Goal: Transaction & Acquisition: Book appointment/travel/reservation

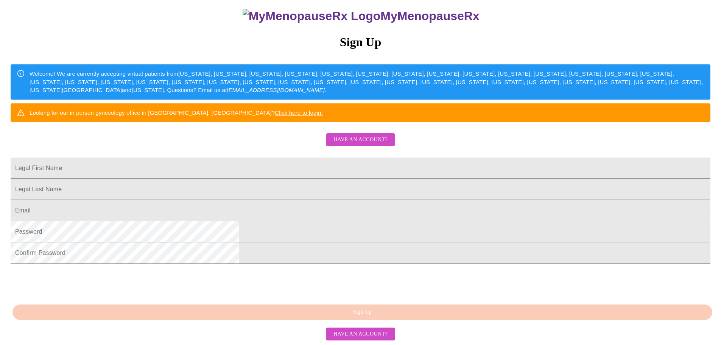
scroll to position [114, 0]
click at [298, 157] on input "Legal First Name" at bounding box center [361, 167] width 700 height 21
type input "[PERSON_NAME]"
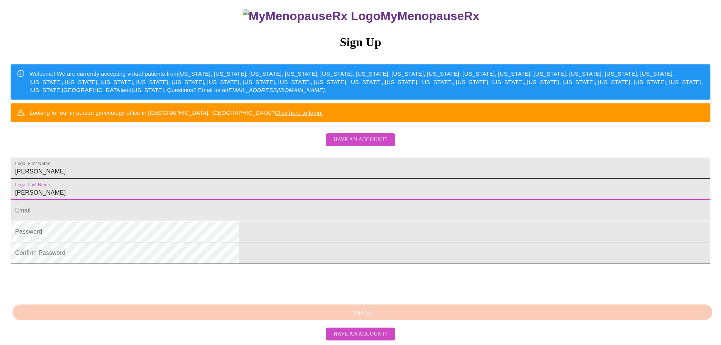
type input "[PERSON_NAME]"
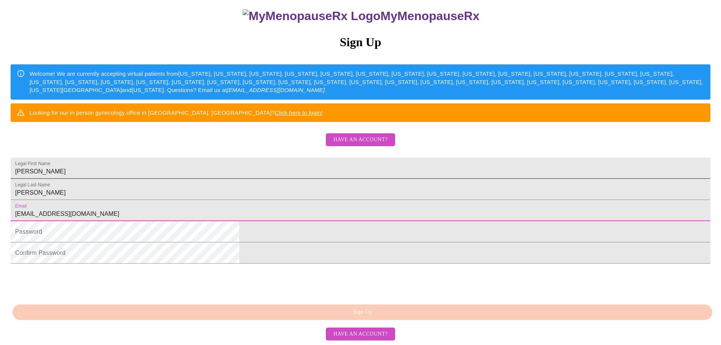
type input "[EMAIL_ADDRESS][DOMAIN_NAME]"
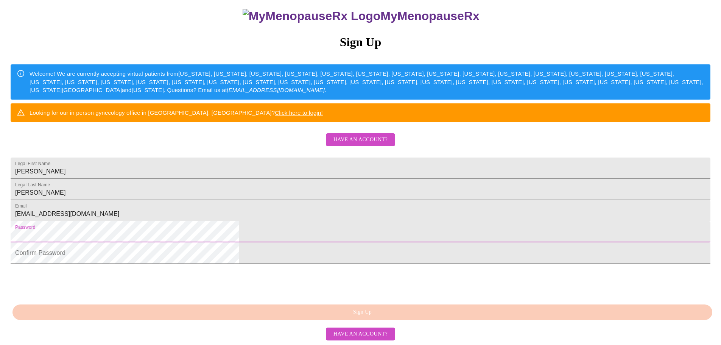
scroll to position [141, 0]
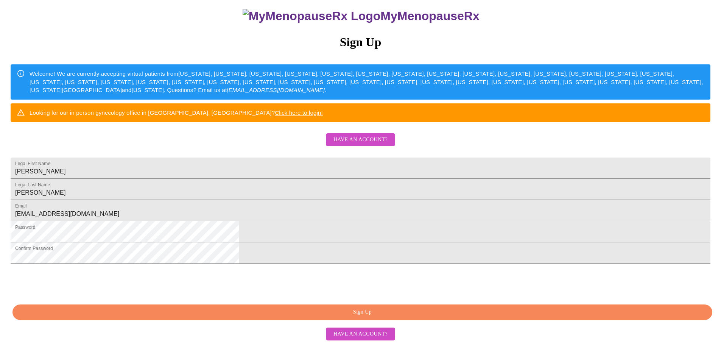
click at [356, 309] on span "Sign Up" at bounding box center [362, 311] width 682 height 9
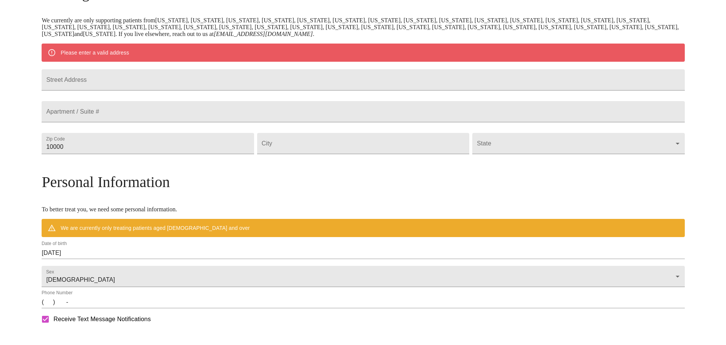
scroll to position [111, 0]
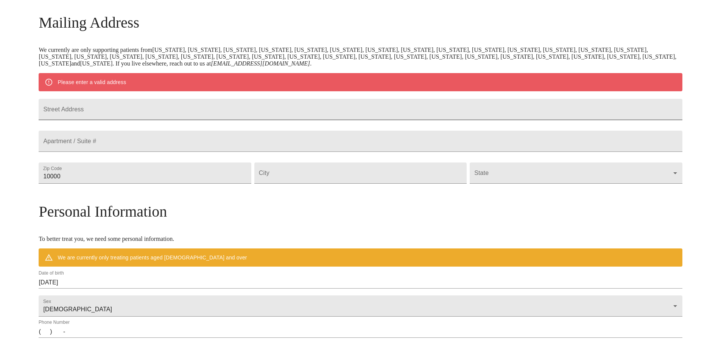
click at [176, 116] on input "Street Address" at bounding box center [360, 109] width 643 height 21
type input "[STREET_ADDRESS]"
type input "75706"
type input "R"
type input "[PERSON_NAME]"
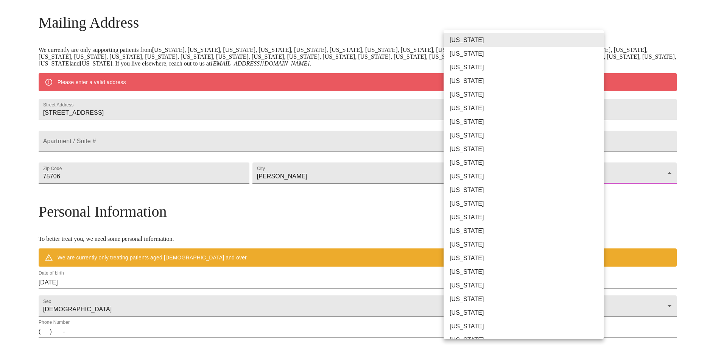
click at [590, 192] on body "MyMenopauseRx Welcome to MyMenopauseRx Since it's your first time here, you'll …" at bounding box center [360, 187] width 715 height 590
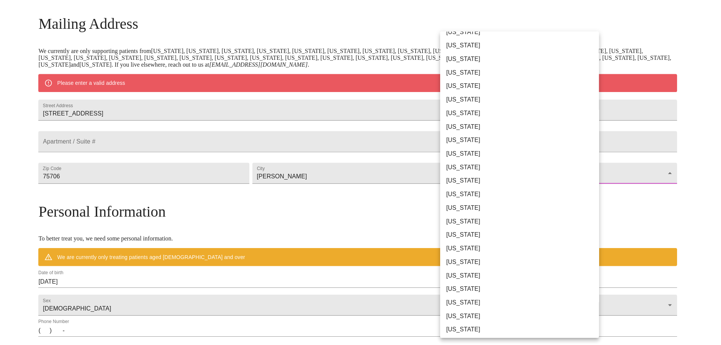
scroll to position [378, 0]
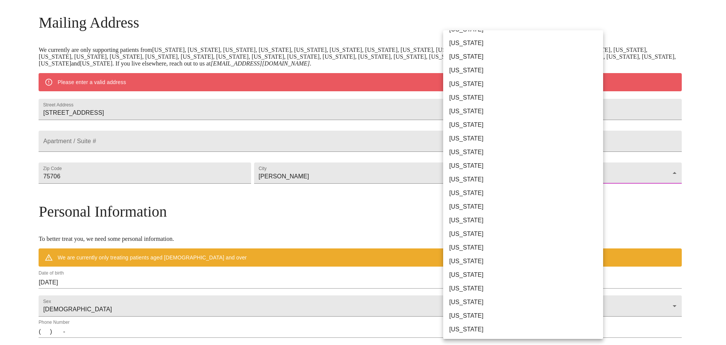
click at [466, 235] on li "[US_STATE]" at bounding box center [526, 234] width 166 height 14
type input "[US_STATE]"
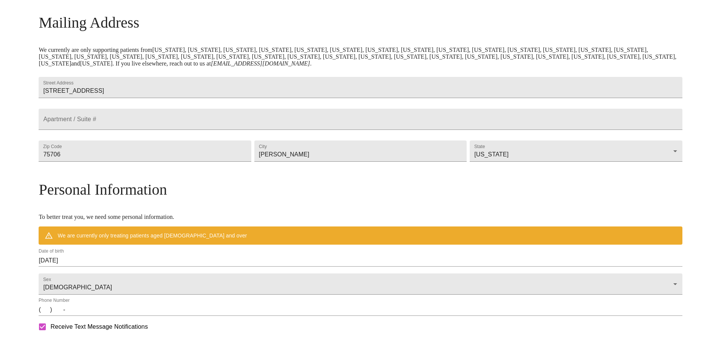
click at [665, 216] on div "MyMenopauseRx Welcome to MyMenopauseRx Since it's your first time here, you'll …" at bounding box center [360, 176] width 643 height 568
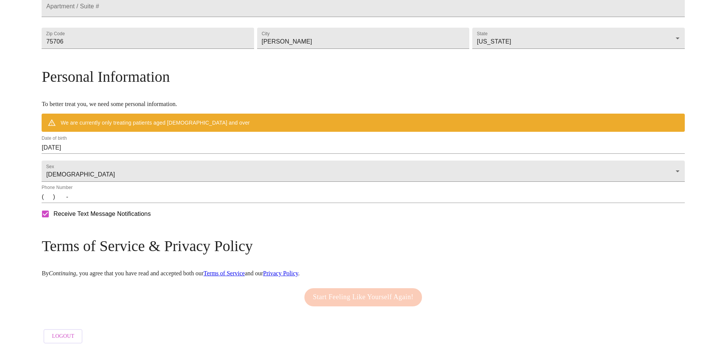
scroll to position [225, 0]
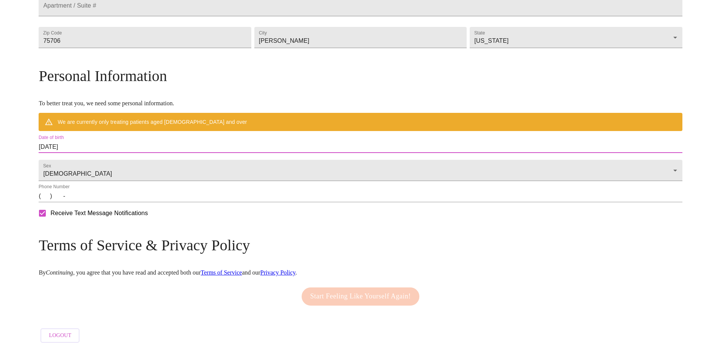
click at [171, 153] on input "[DATE]" at bounding box center [360, 147] width 643 height 12
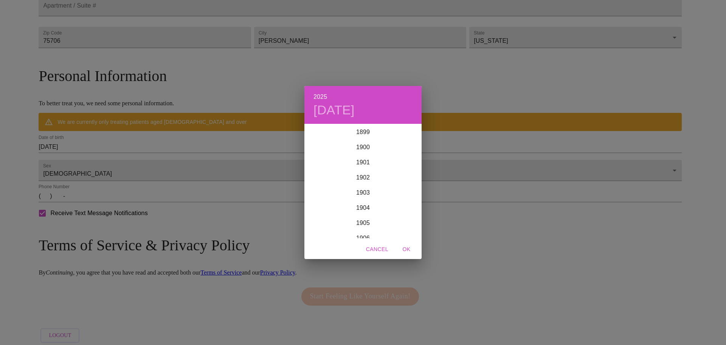
scroll to position [1862, 0]
click at [168, 163] on div "2025 [DATE] 1900 1901 1902 1903 1904 1905 1906 1907 1908 1909 1910 1911 1912 19…" at bounding box center [363, 172] width 726 height 345
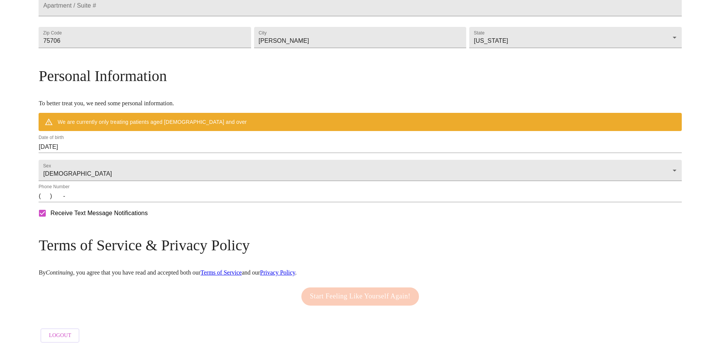
click at [168, 163] on div "2025 [DATE] 1900 1901 1902 1903 1904 1905 1906 1907 1908 1909 1910 1911 1912 19…" at bounding box center [363, 172] width 726 height 345
click at [170, 153] on input "[DATE]" at bounding box center [360, 147] width 643 height 12
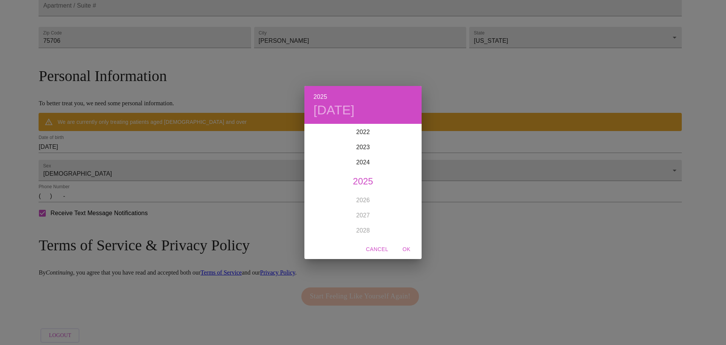
click at [173, 159] on div "2025 [DATE] 1900 1901 1902 1903 1904 1905 1906 1907 1908 1909 1910 1911 1912 19…" at bounding box center [363, 172] width 726 height 345
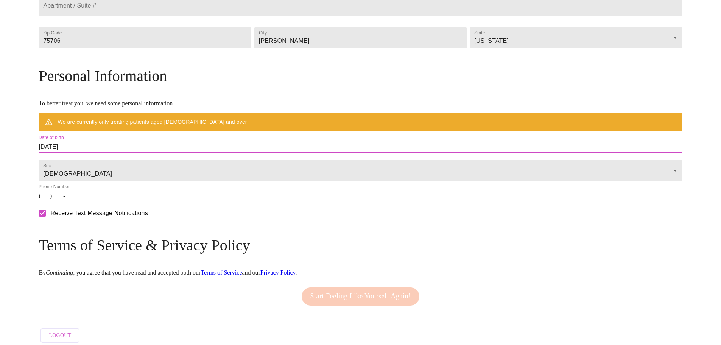
click at [173, 153] on input "[DATE]" at bounding box center [360, 147] width 643 height 12
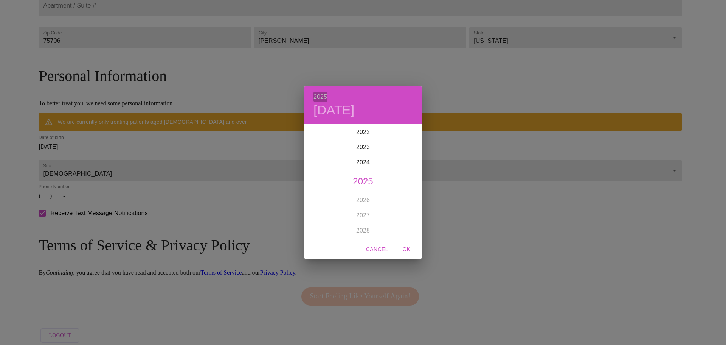
click at [318, 96] on h6 "2025" at bounding box center [321, 97] width 14 height 11
click at [318, 95] on h6 "2025" at bounding box center [321, 97] width 14 height 11
click at [320, 107] on h4 "[DATE]" at bounding box center [334, 110] width 41 height 16
click at [381, 249] on span "Cancel" at bounding box center [377, 248] width 22 height 9
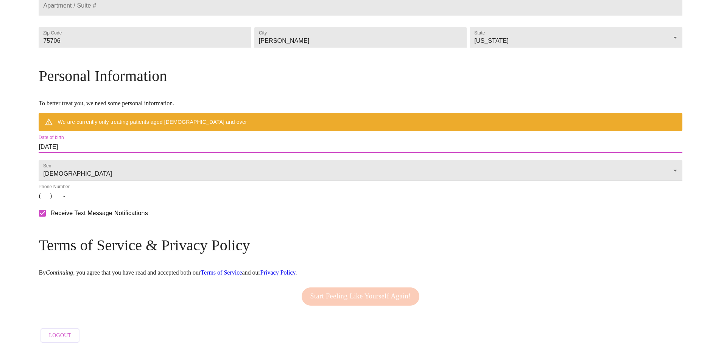
click at [130, 153] on input "[DATE]" at bounding box center [360, 147] width 643 height 12
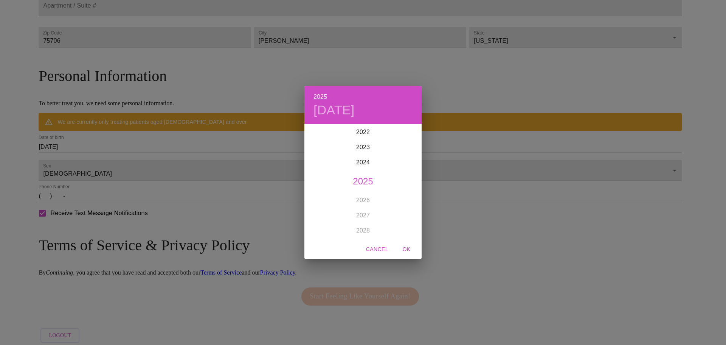
click at [156, 160] on div "2025 [DATE] 1900 1901 1902 1903 1904 1905 1906 1907 1908 1909 1910 1911 1912 19…" at bounding box center [363, 172] width 726 height 345
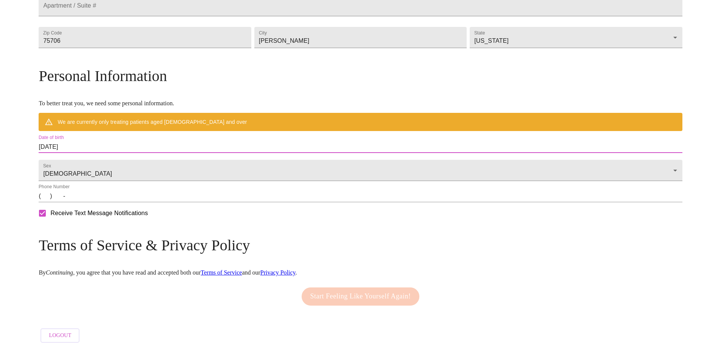
drag, startPoint x: 117, startPoint y: 161, endPoint x: 109, endPoint y: 161, distance: 8.0
click at [109, 161] on div "MyMenopauseRx Welcome to MyMenopauseRx Since it's your first time here, you'll …" at bounding box center [360, 62] width 643 height 568
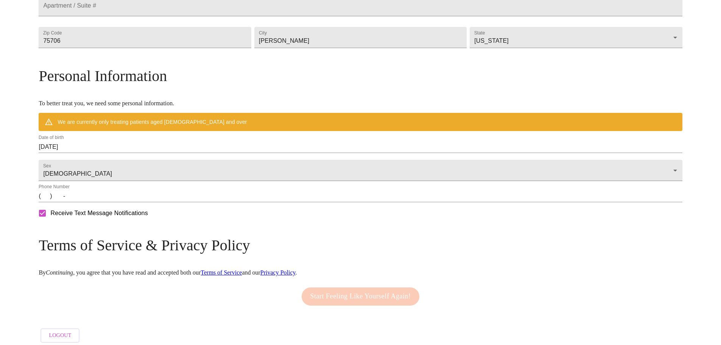
click at [109, 160] on div "MyMenopauseRx Welcome to MyMenopauseRx Since it's your first time here, you'll …" at bounding box center [360, 62] width 643 height 568
click at [127, 153] on input "[DATE]" at bounding box center [360, 147] width 643 height 12
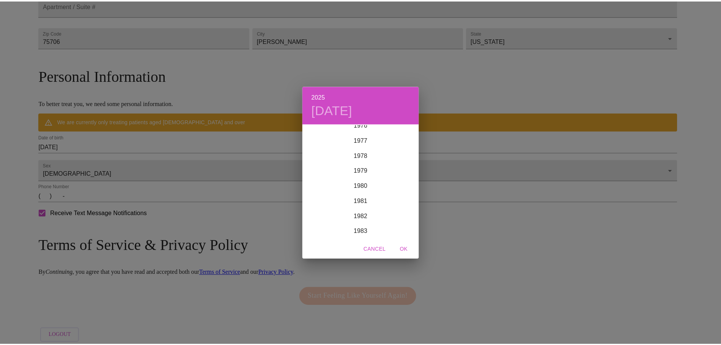
scroll to position [1124, 0]
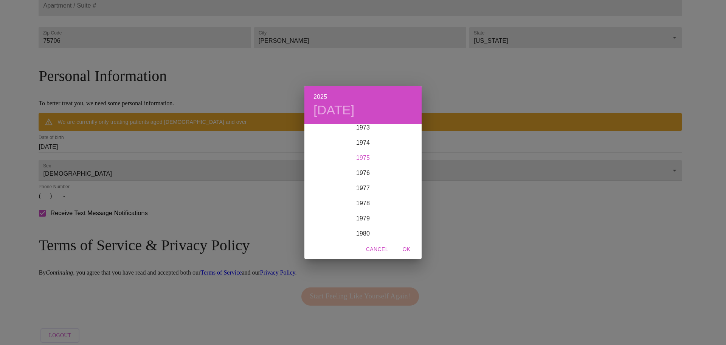
click at [361, 157] on div "1975" at bounding box center [363, 157] width 117 height 15
click at [325, 164] on div "Apr" at bounding box center [324, 167] width 39 height 28
click at [362, 177] on p "9" at bounding box center [363, 178] width 3 height 8
click at [409, 248] on span "OK" at bounding box center [407, 248] width 18 height 9
type input "[DATE]"
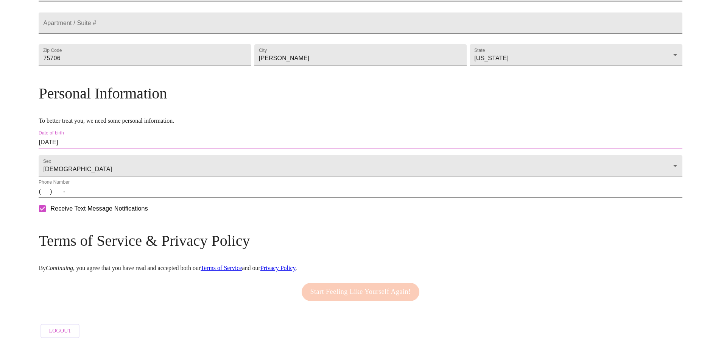
click at [123, 196] on input "(   )    -" at bounding box center [360, 191] width 643 height 12
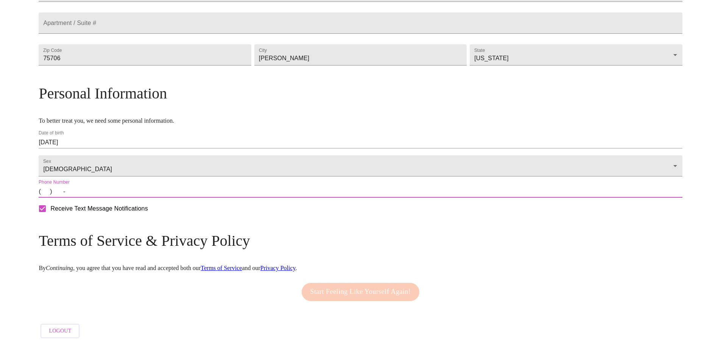
type input "[PHONE_NUMBER]"
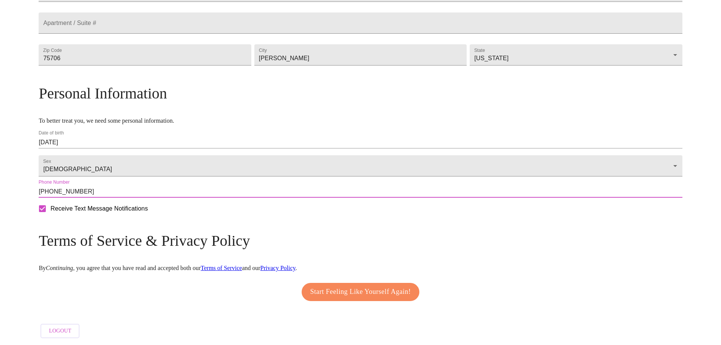
scroll to position [229, 0]
click at [340, 286] on span "Start Feeling Like Yourself Again!" at bounding box center [360, 292] width 101 height 12
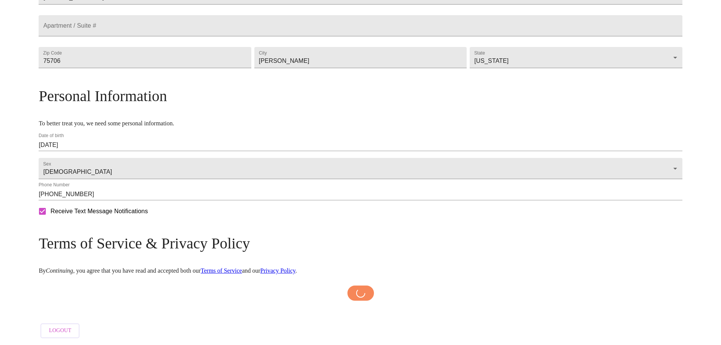
scroll to position [226, 0]
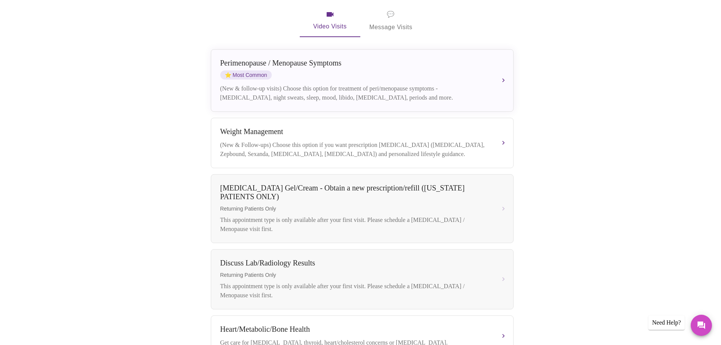
scroll to position [151, 0]
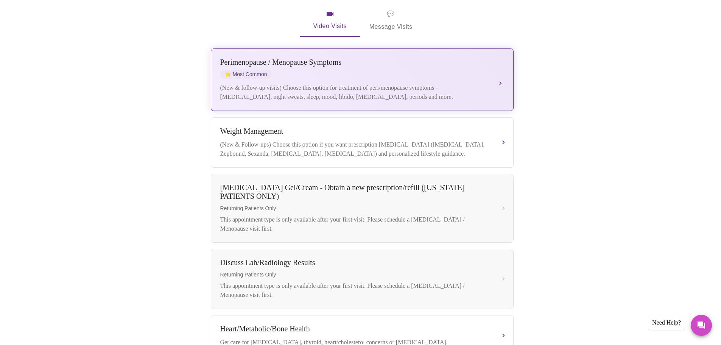
click at [479, 58] on div "Perimenopause / Menopause Symptoms" at bounding box center [354, 62] width 269 height 9
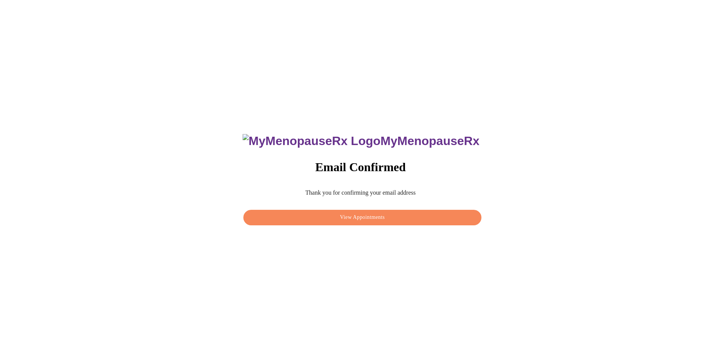
click at [359, 214] on span "View Appointments" at bounding box center [362, 217] width 220 height 9
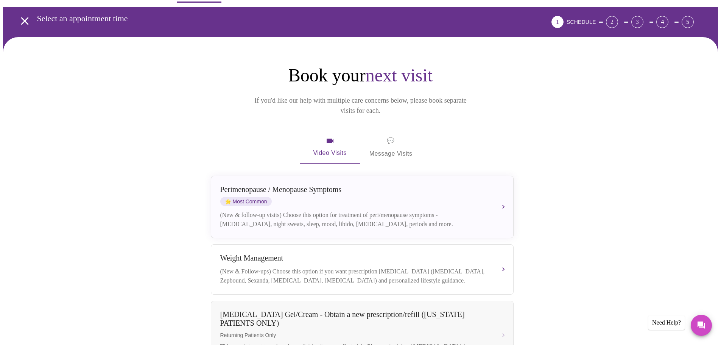
scroll to position [76, 0]
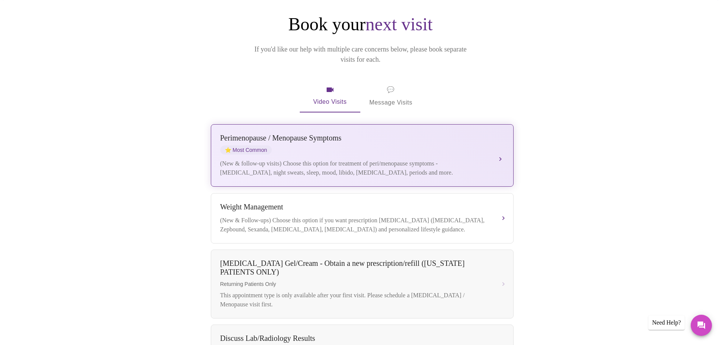
click at [380, 140] on div "Perimenopause / Menopause Symptoms ⭐ Most Common" at bounding box center [354, 144] width 269 height 21
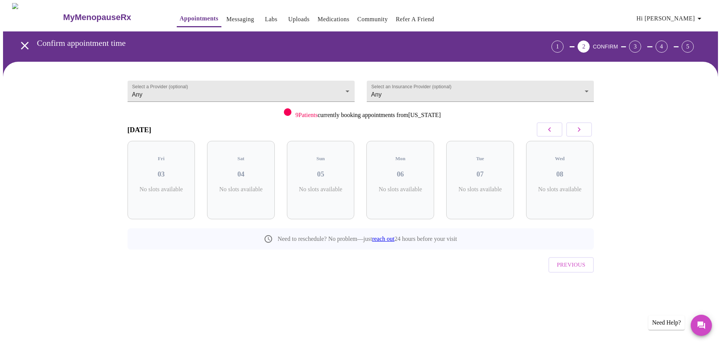
scroll to position [0, 0]
click at [162, 170] on h3 "03" at bounding box center [164, 174] width 56 height 8
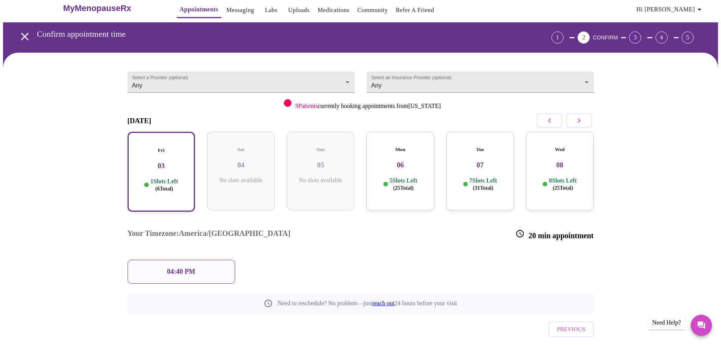
scroll to position [14, 0]
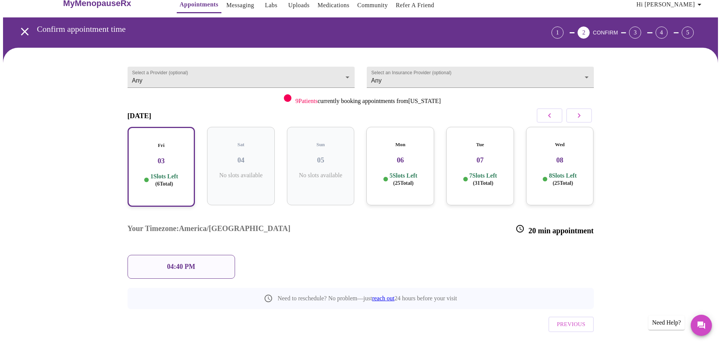
click at [182, 255] on div "04:40 PM" at bounding box center [181, 267] width 107 height 24
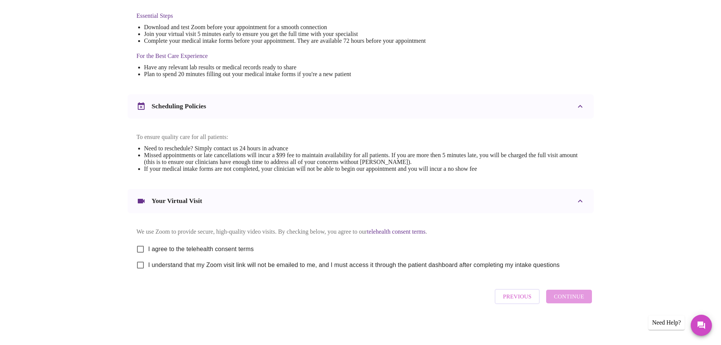
scroll to position [204, 0]
